Goal: Task Accomplishment & Management: Use online tool/utility

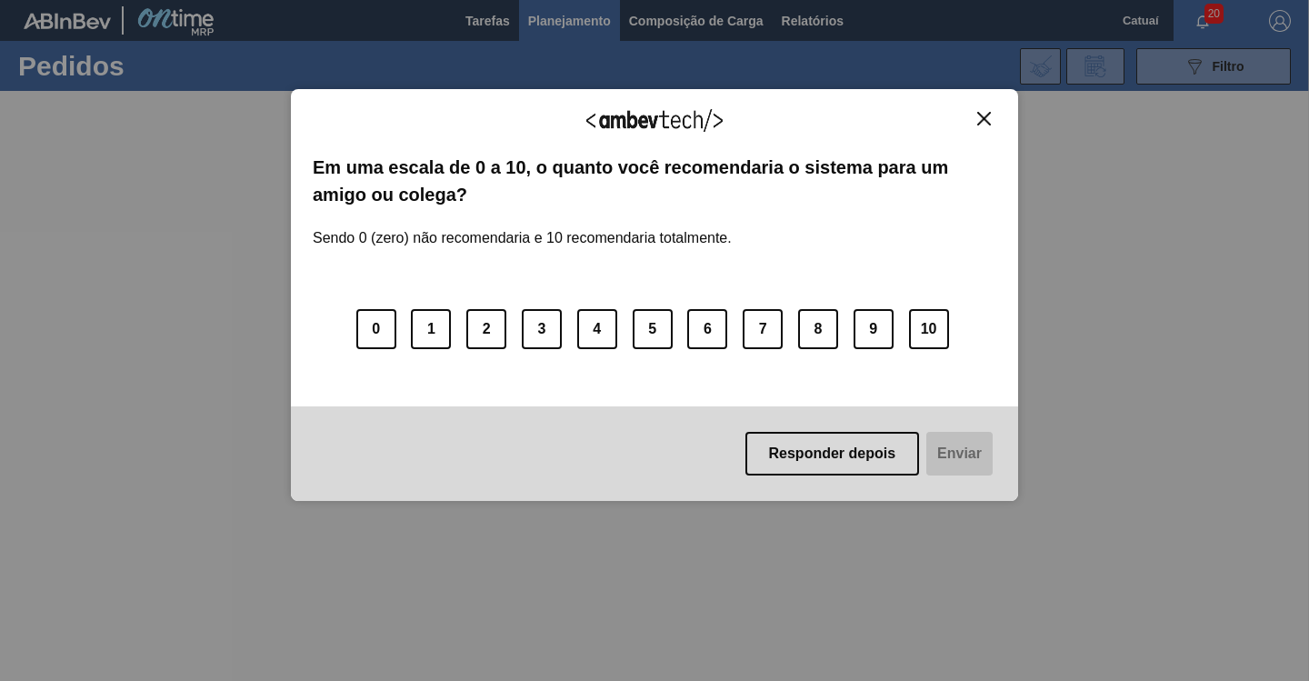
click at [983, 115] on img "Close" at bounding box center [984, 119] width 14 height 14
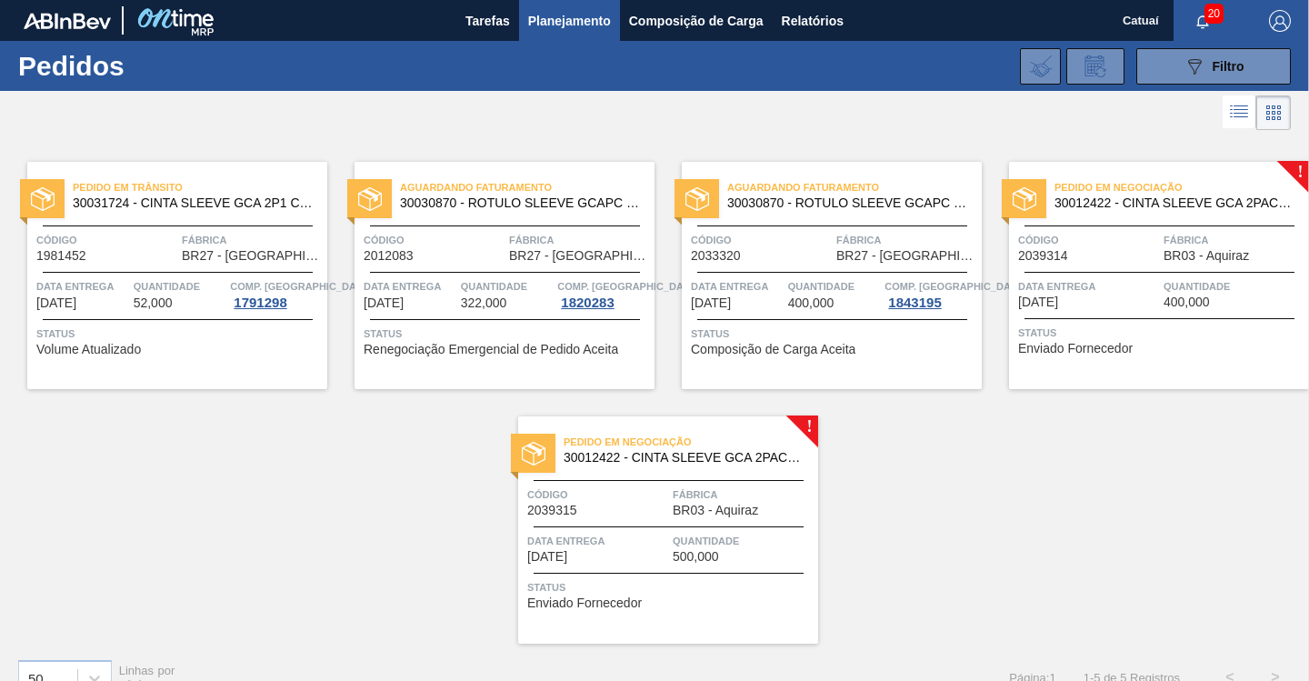
click at [1166, 529] on div "Pedido [PERSON_NAME] 30031724 - CINTA SLEEVE GCA 2P1 C PRECO 7 99 NIV24 Código …" at bounding box center [654, 389] width 1309 height 509
click at [1164, 249] on span "Fábrica" at bounding box center [1234, 240] width 141 height 18
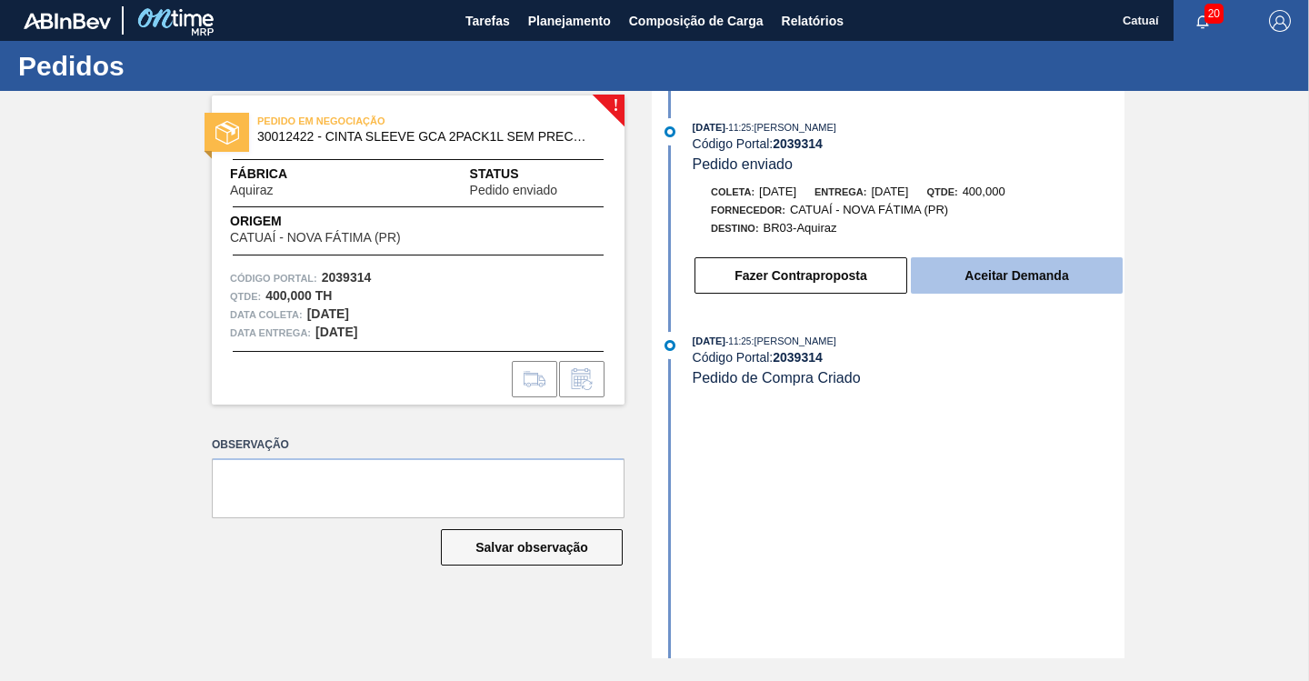
click at [1019, 283] on button "Aceitar Demanda" at bounding box center [1017, 275] width 212 height 36
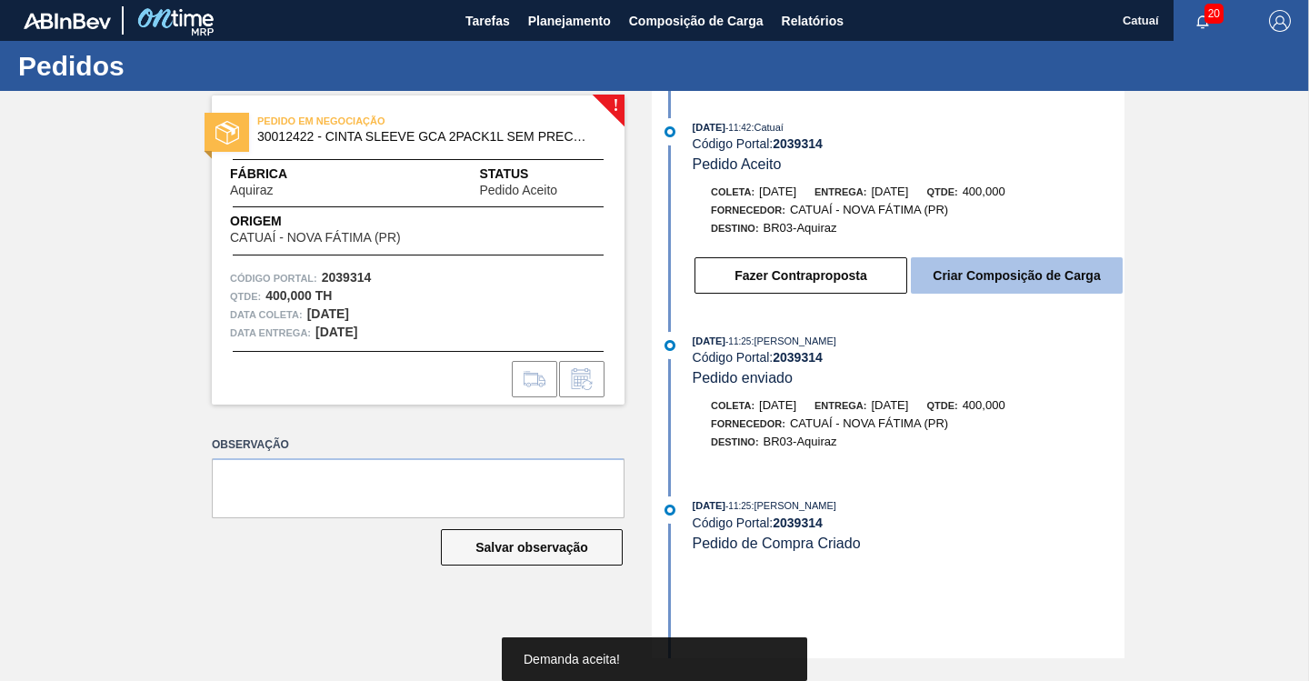
click at [1015, 272] on button "Criar Composição de Carga" at bounding box center [1017, 275] width 212 height 36
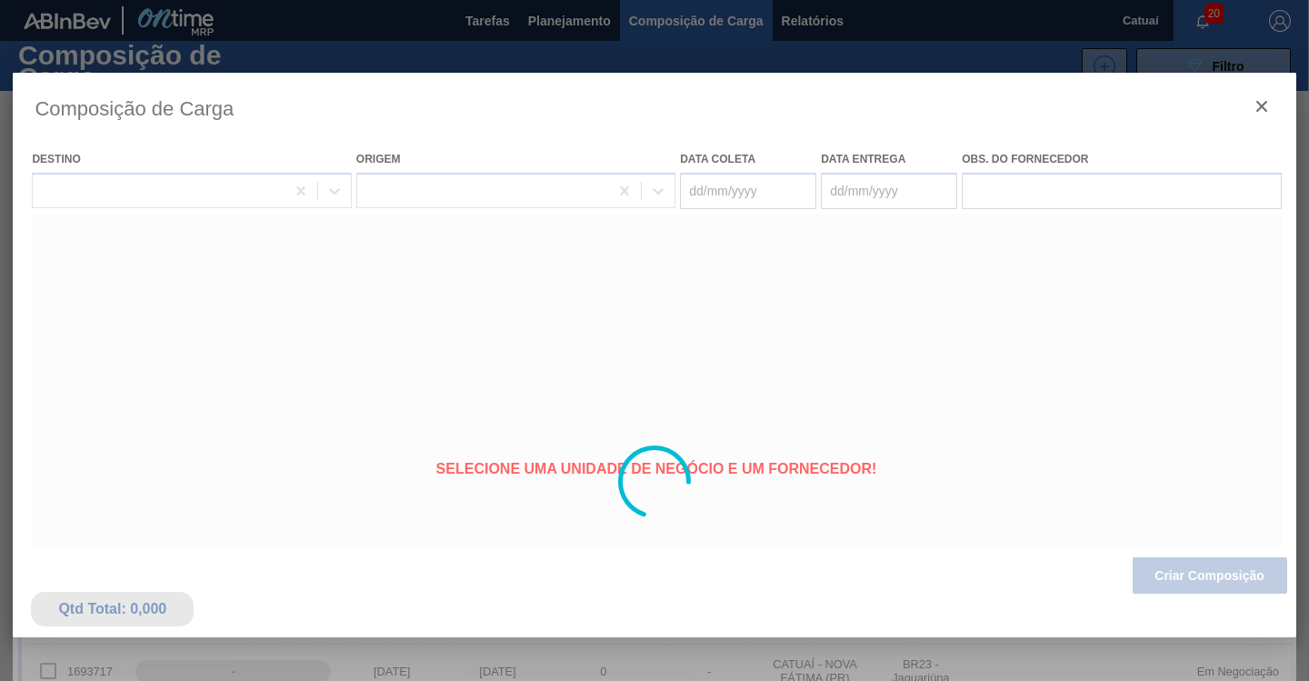
type coleta "[DATE]"
type entrega "[DATE]"
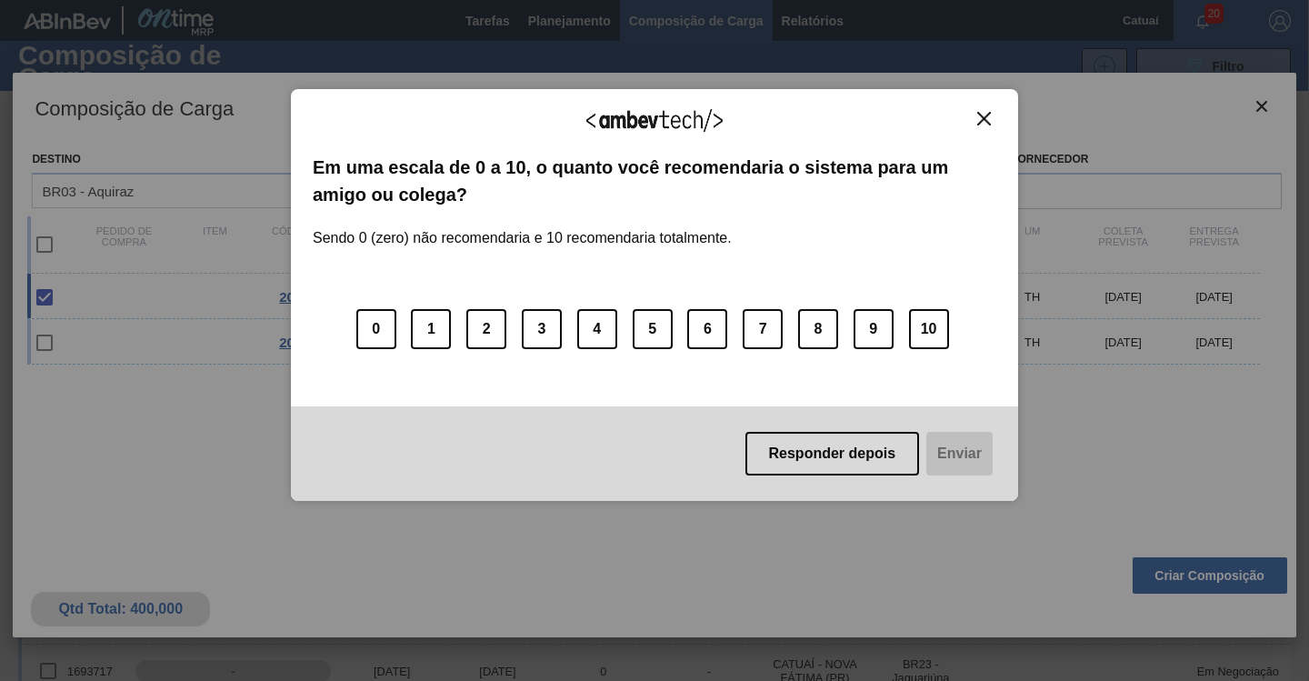
click at [980, 117] on img "Close" at bounding box center [984, 119] width 14 height 14
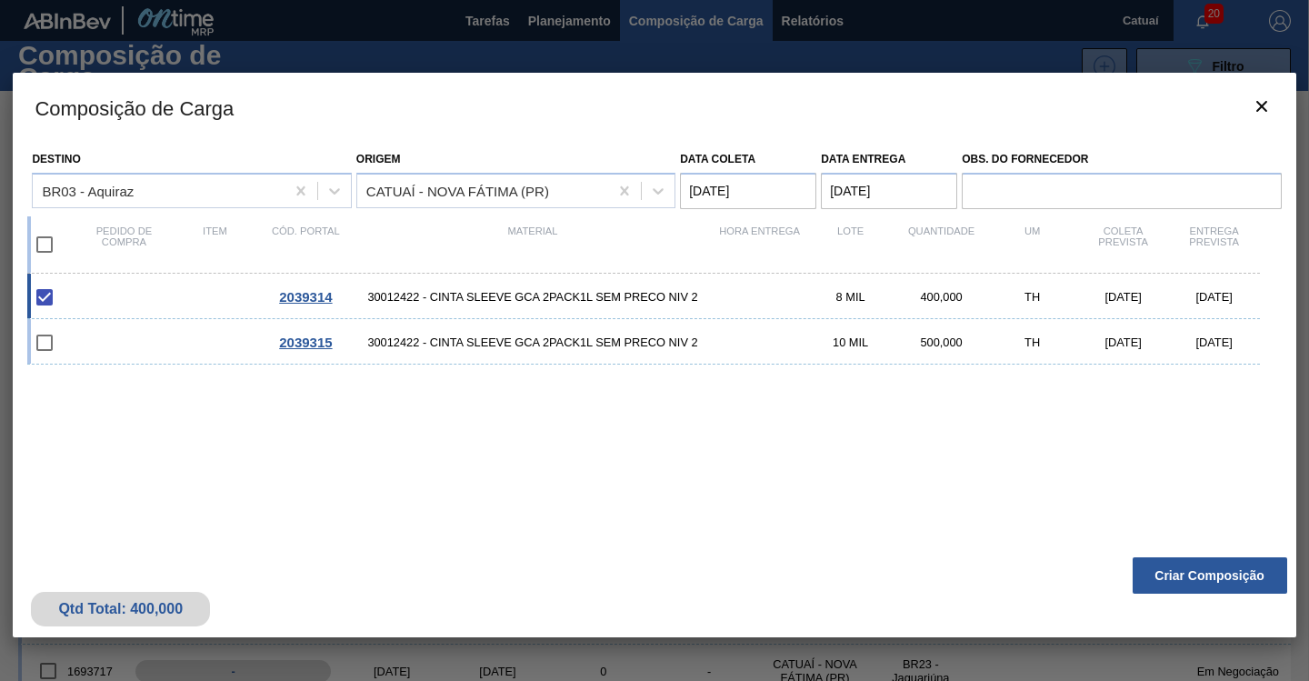
click at [584, 297] on span "30012422 - CINTA SLEEVE GCA 2PACK1L SEM PRECO NIV 2" at bounding box center [532, 297] width 363 height 14
checkbox input "false"
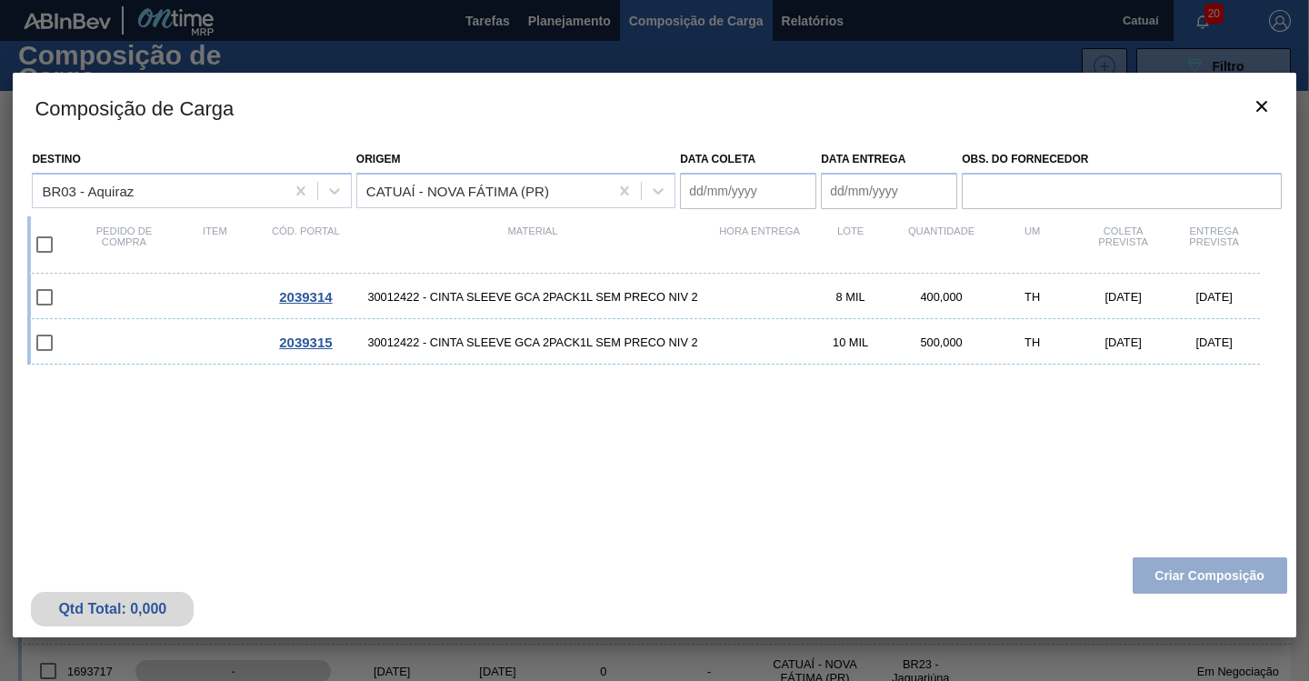
click at [643, 20] on div at bounding box center [654, 340] width 1309 height 681
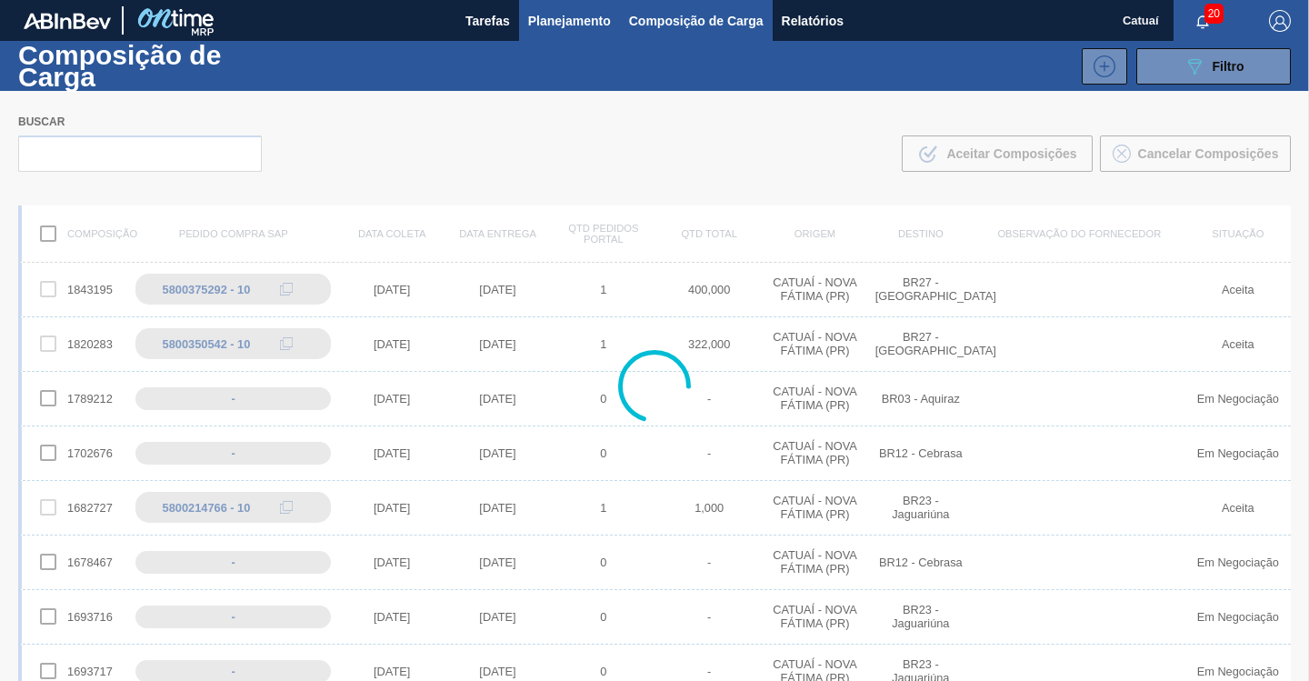
click at [589, 25] on span "Planejamento" at bounding box center [569, 21] width 83 height 22
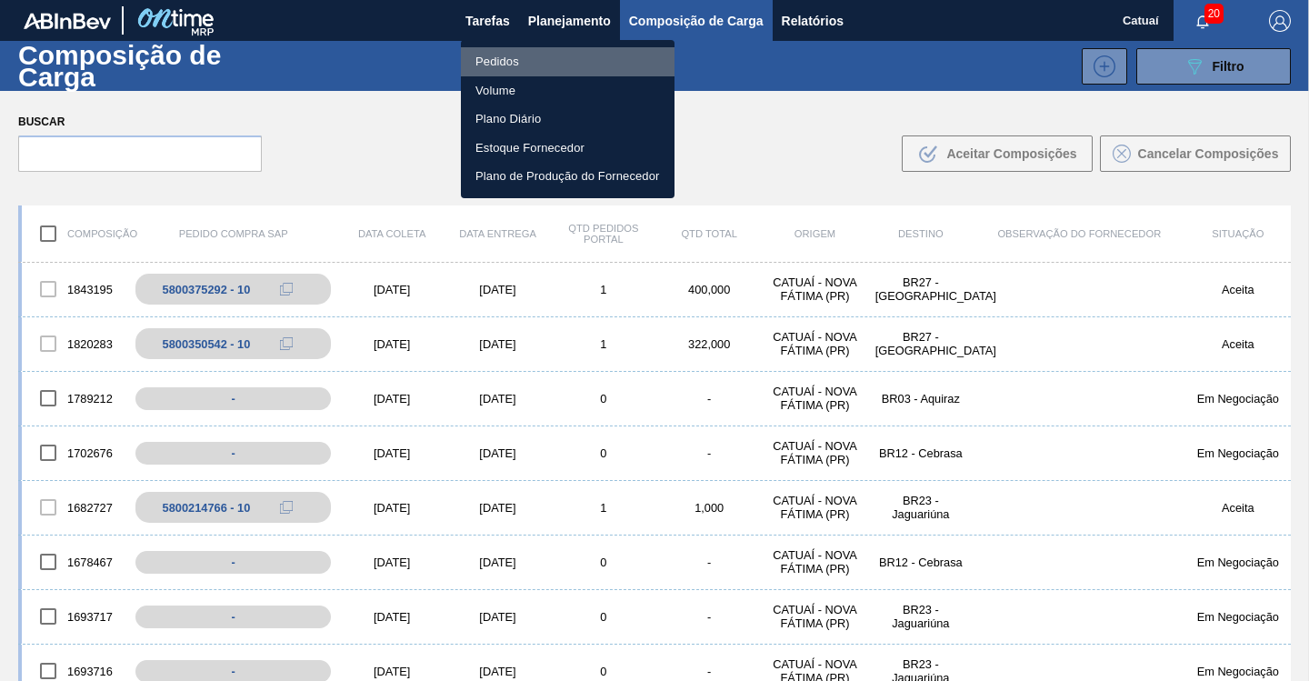
click at [499, 60] on li "Pedidos" at bounding box center [568, 61] width 214 height 29
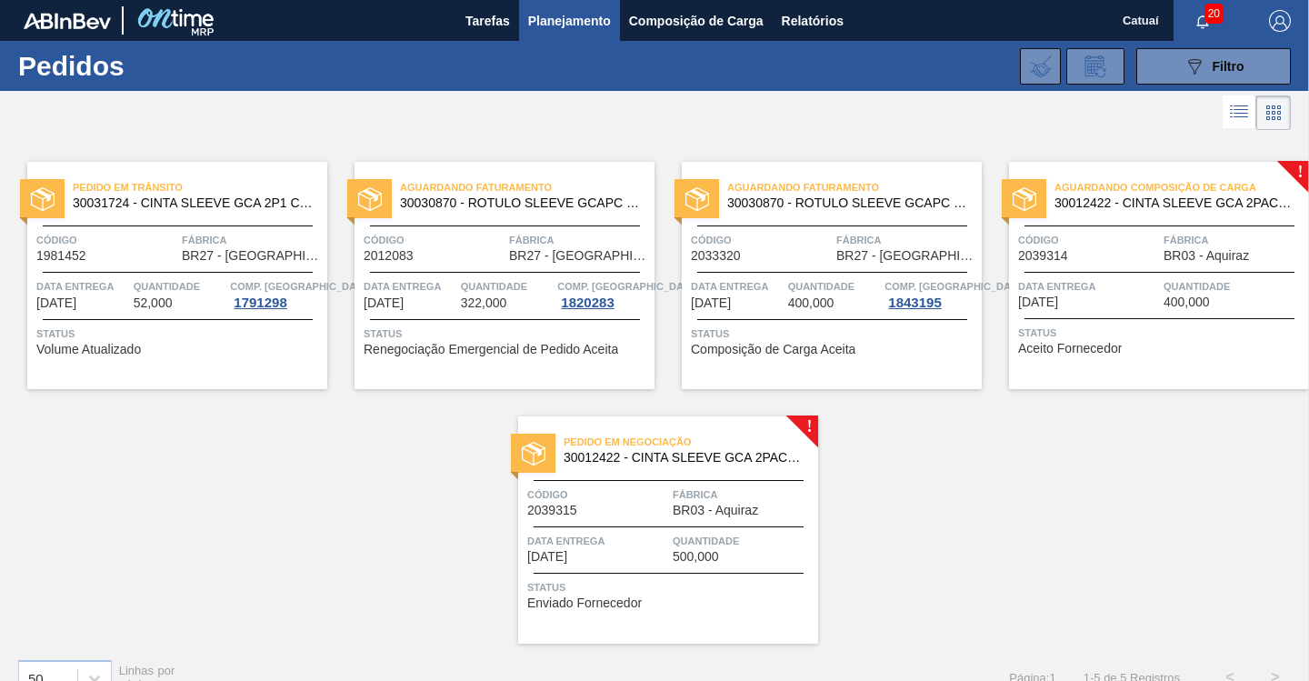
click at [1009, 216] on div "Aguardando Composição de Carga 30012422 - CINTA SLEEVE GCA 2PACK1L SEM PRECO NI…" at bounding box center [1159, 195] width 300 height 41
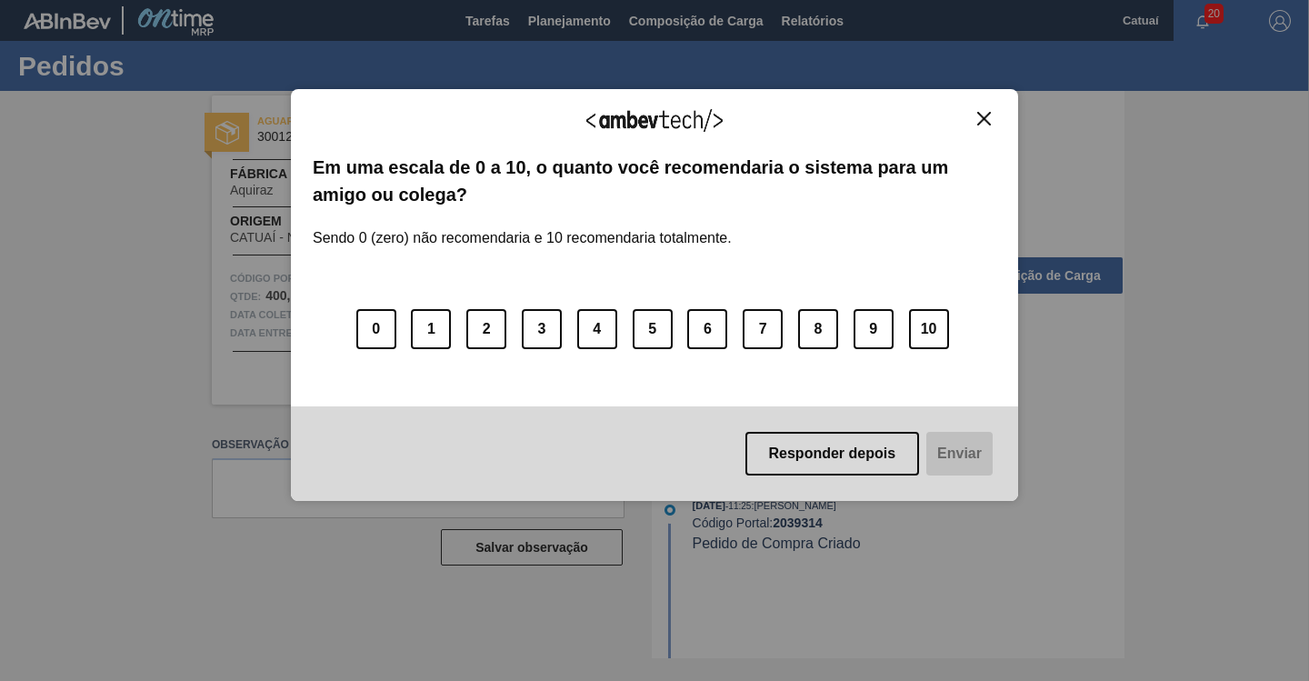
click at [988, 118] on img "Close" at bounding box center [984, 119] width 14 height 14
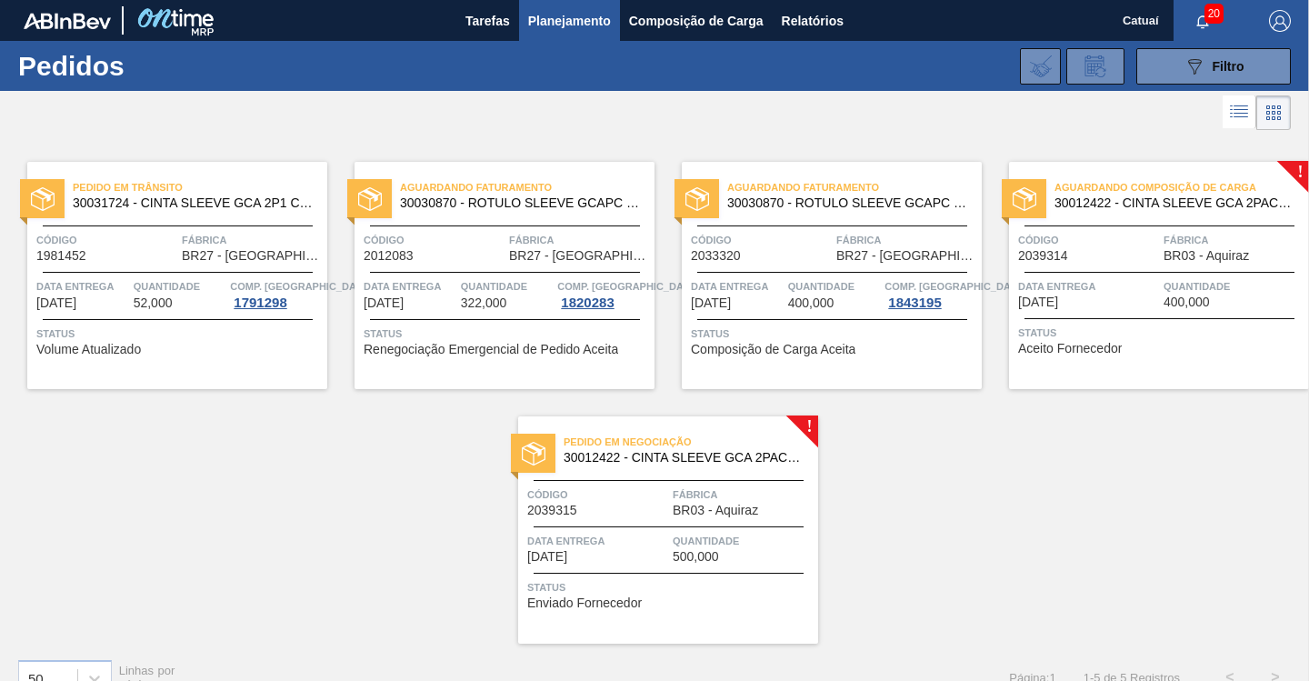
click at [814, 544] on span "Quantidade" at bounding box center [743, 541] width 141 height 18
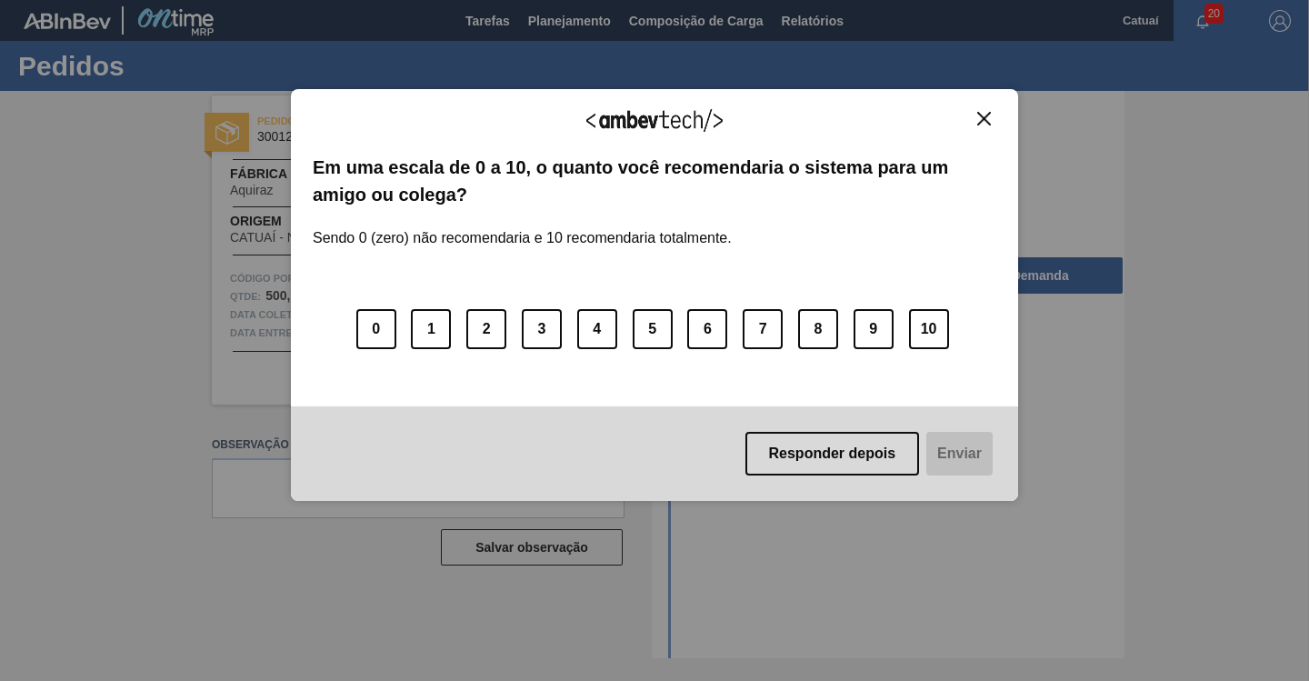
click at [991, 113] on button "Close" at bounding box center [984, 118] width 25 height 15
